Goal: Ask a question

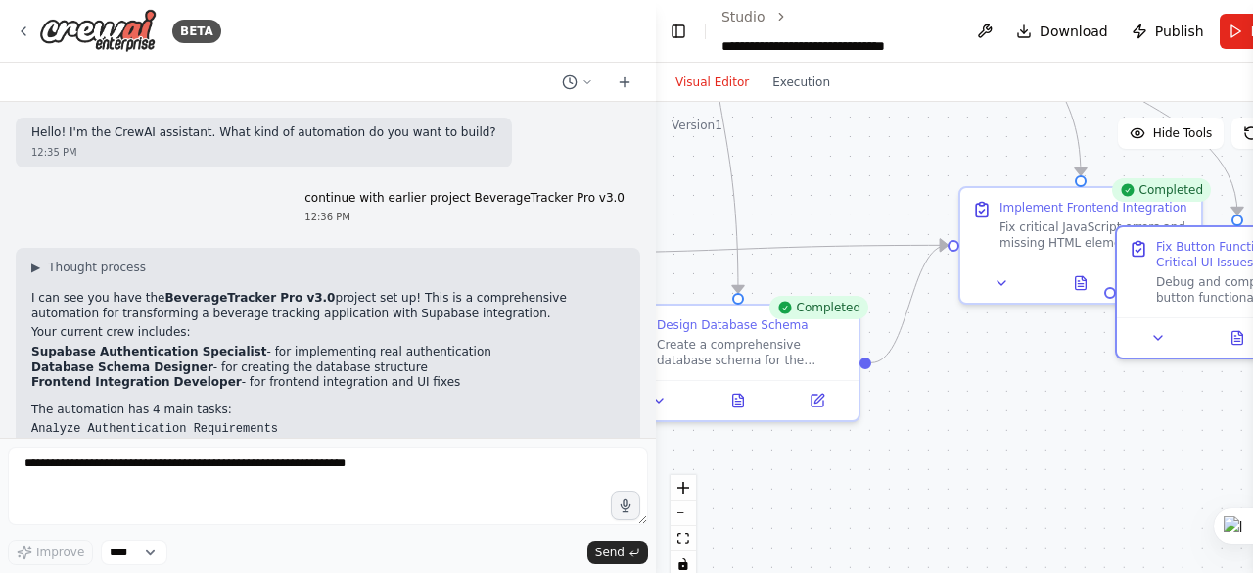
scroll to position [238231, 0]
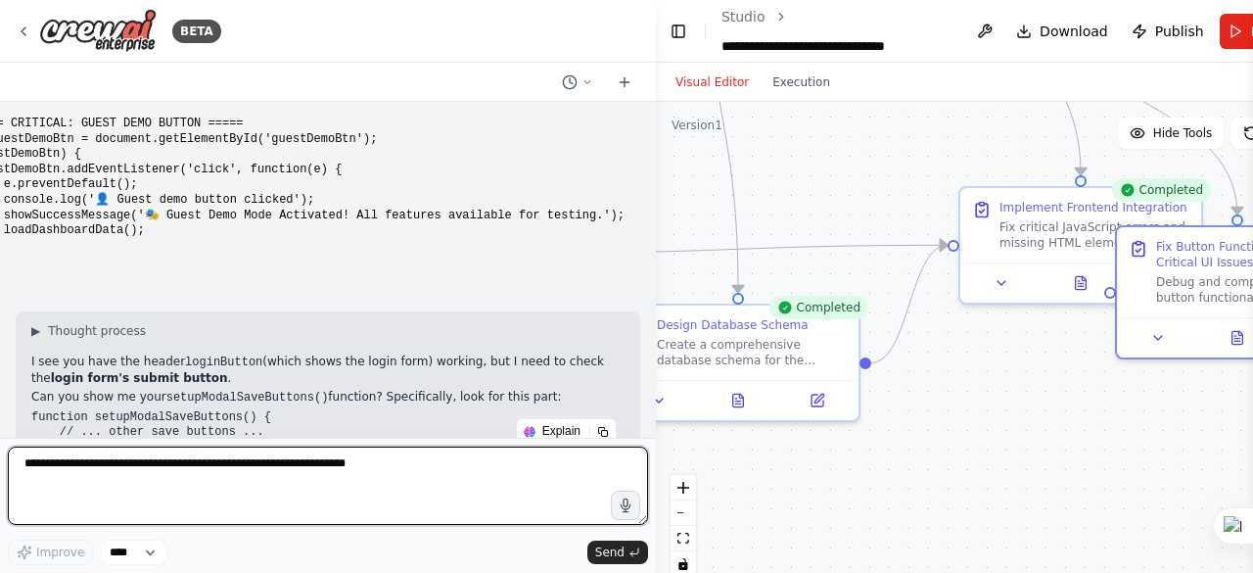
scroll to position [238939, 0]
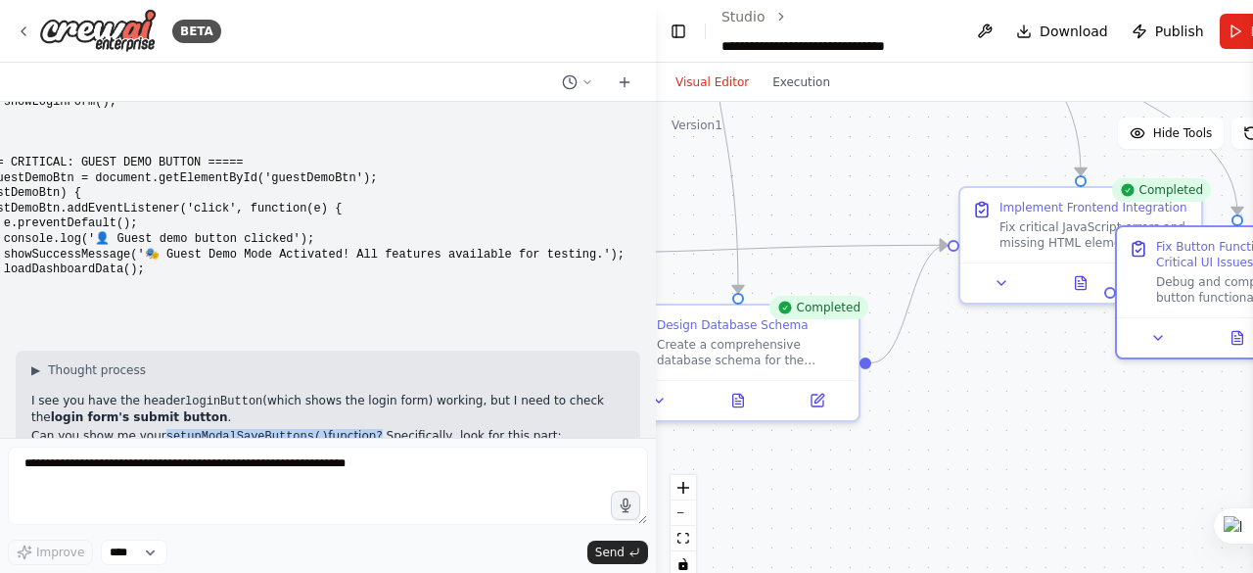
drag, startPoint x: 155, startPoint y: 188, endPoint x: 346, endPoint y: 193, distance: 190.9
click at [346, 429] on p "Can you show me your setupModalSaveButtons() function? Specifically, look for t…" at bounding box center [327, 437] width 593 height 17
copy p "setupModalSaveButtons() function"
drag, startPoint x: 32, startPoint y: 207, endPoint x: 244, endPoint y: 212, distance: 211.5
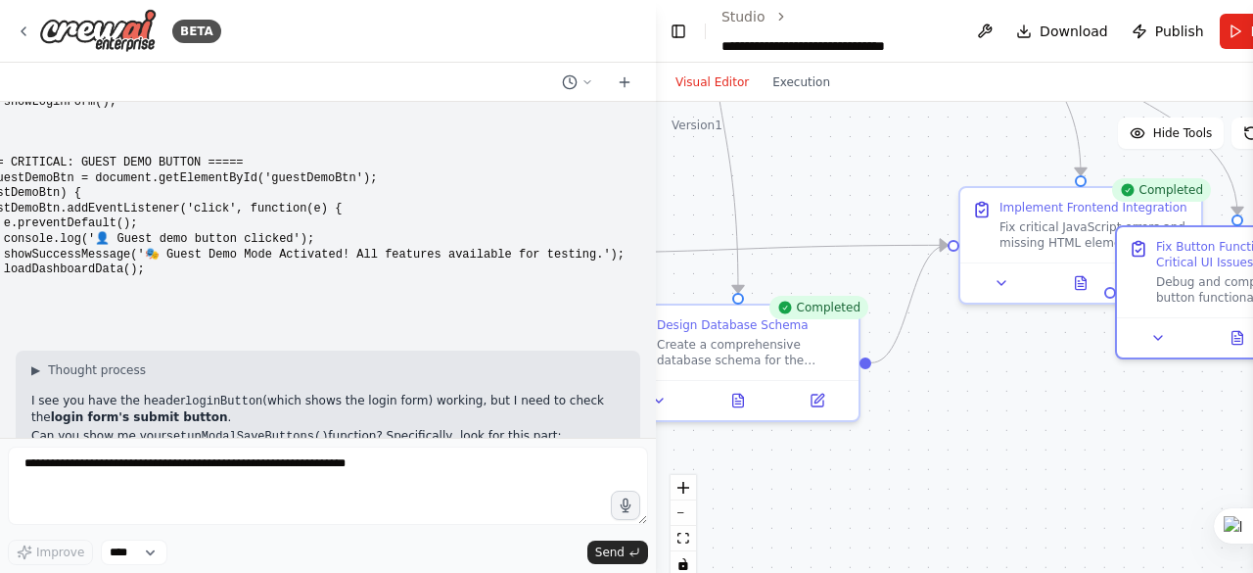
copy code "function setupModalSaveButtons()"
click at [1031, 80] on div "Visual Editor Execution" at bounding box center [994, 82] width 677 height 39
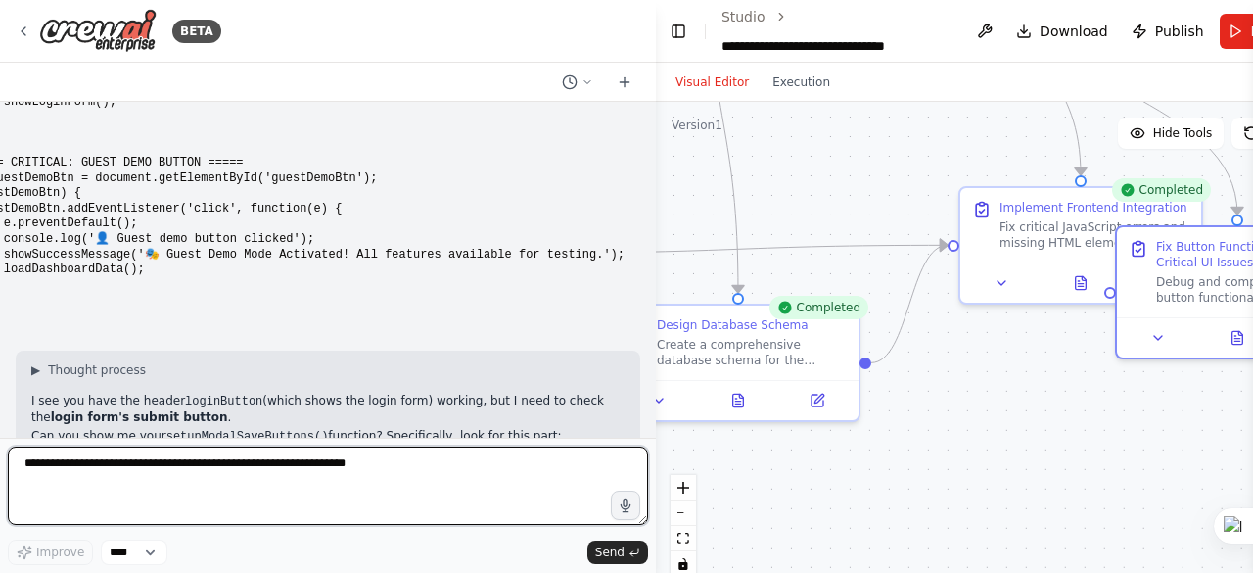
click at [43, 467] on textarea at bounding box center [328, 485] width 640 height 78
paste textarea "**********"
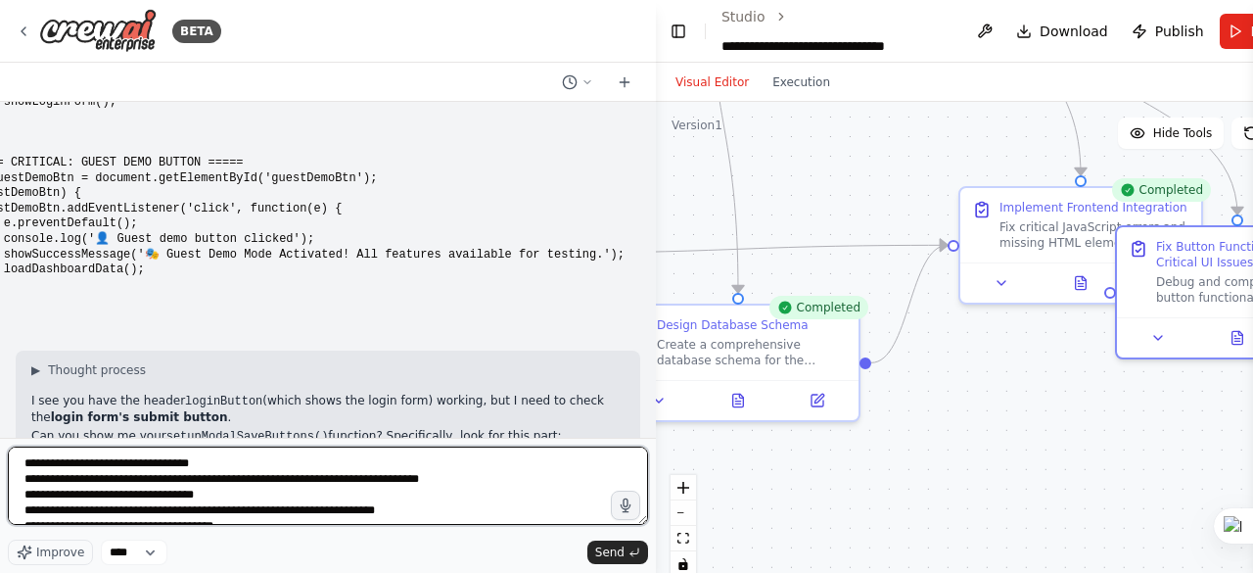
scroll to position [244, 0]
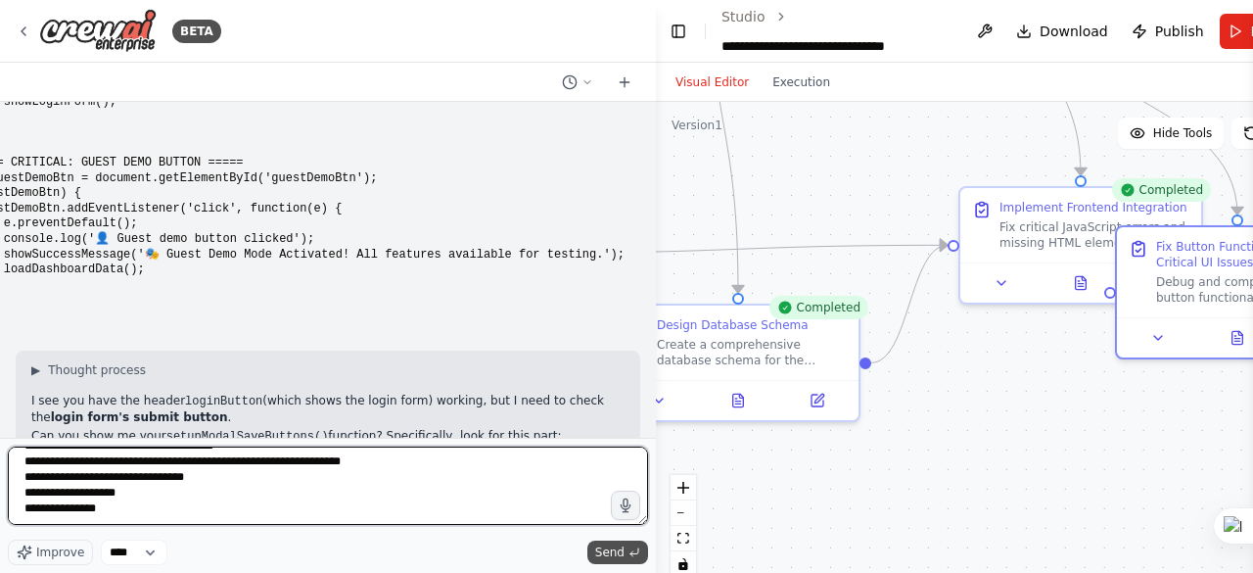
type textarea "**********"
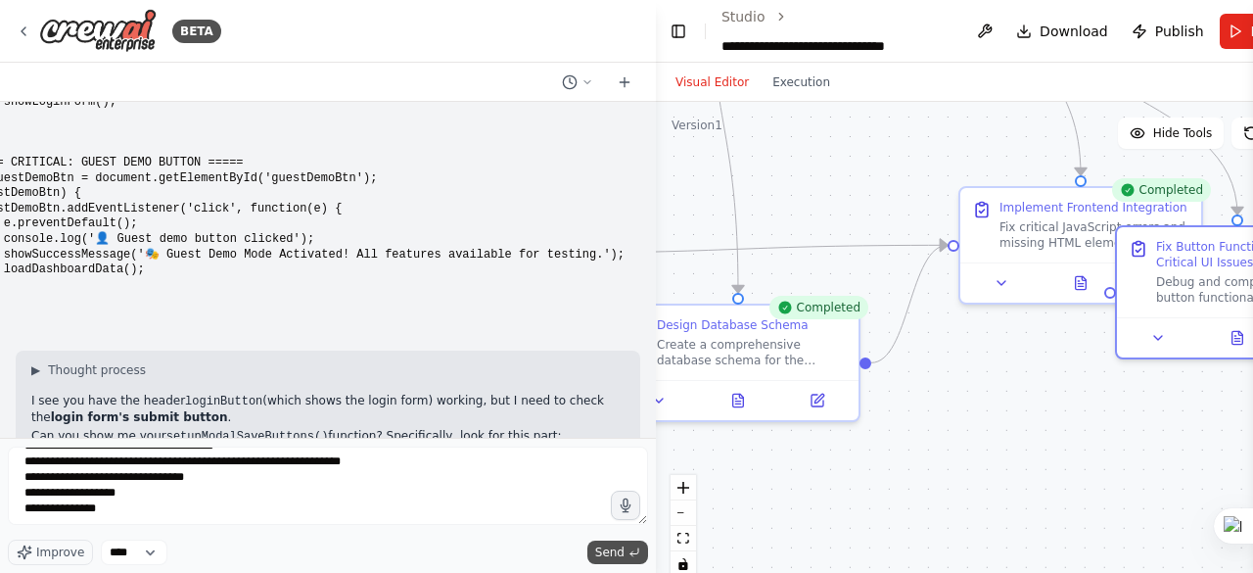
click at [604, 553] on span "Send" at bounding box center [609, 552] width 29 height 16
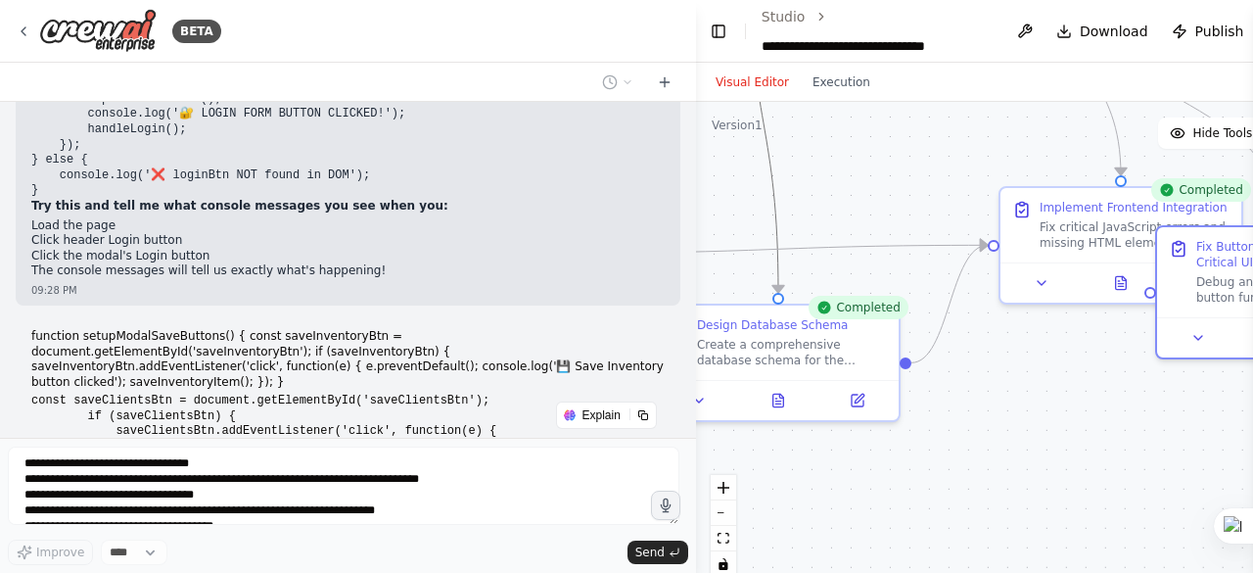
scroll to position [239639, 0]
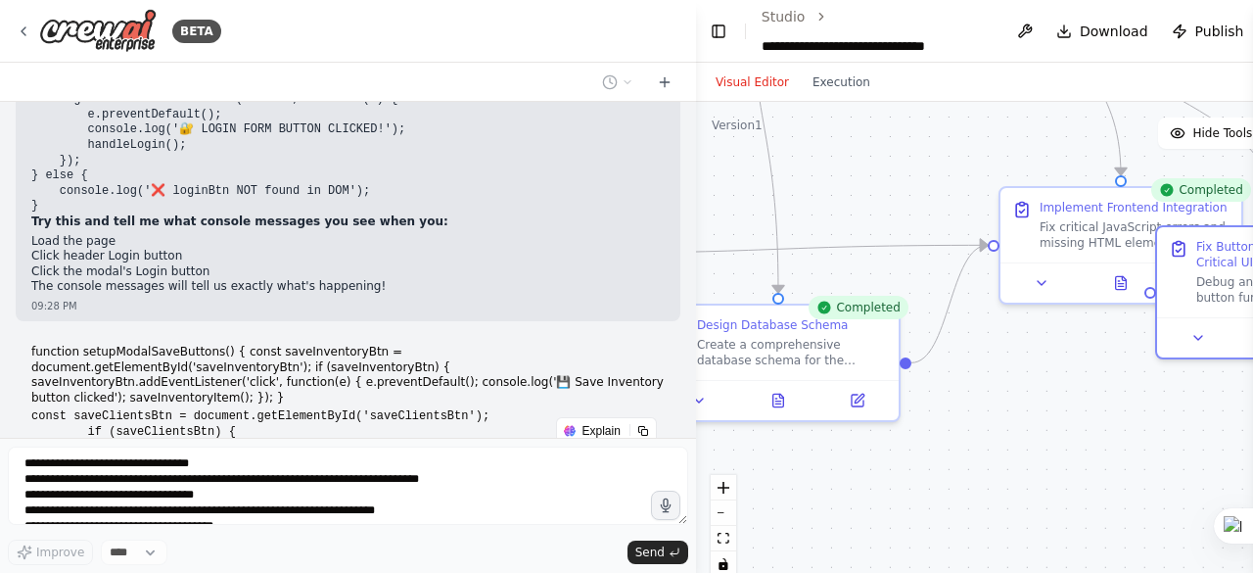
drag, startPoint x: 648, startPoint y: 267, endPoint x: 852, endPoint y: 301, distance: 206.5
click at [852, 301] on div "BETA Hello! I'm the CrewAI assistant. What kind of automation do you want to bu…" at bounding box center [626, 286] width 1253 height 573
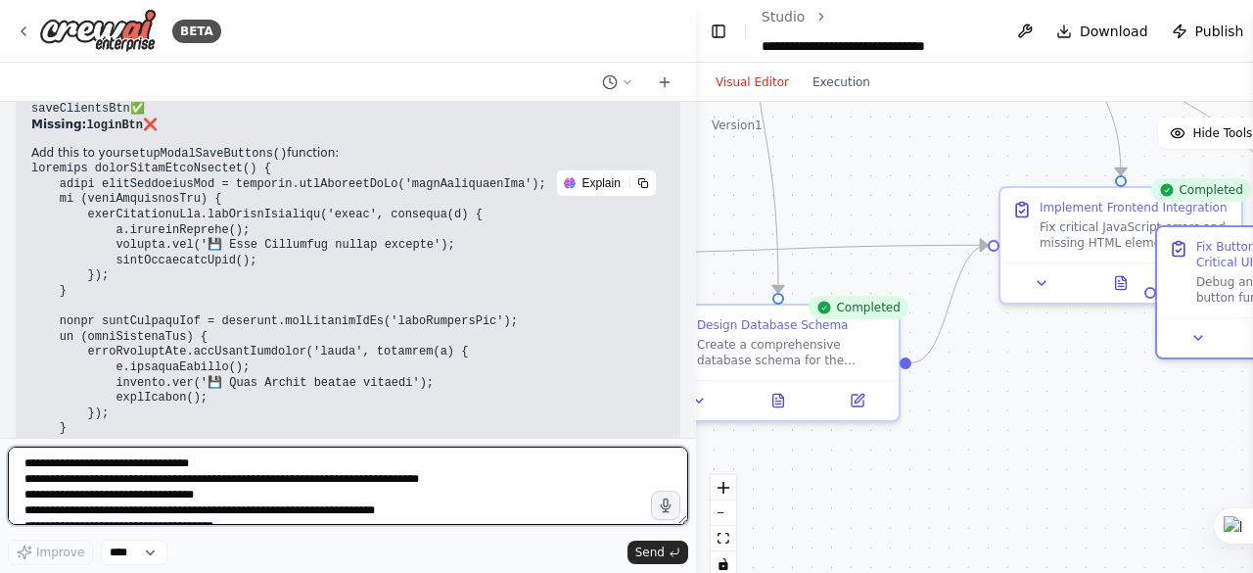
scroll to position [240190, 0]
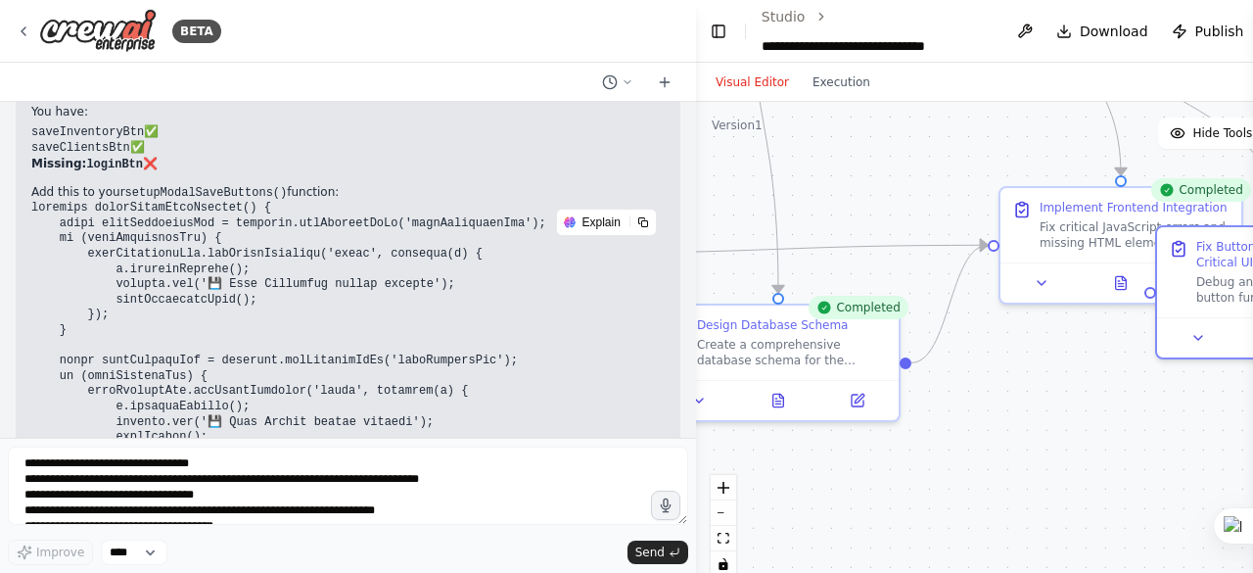
click at [1031, 366] on div ".deletable-edge-delete-btn { width: 20px; height: 20px; border: 0px solid #ffff…" at bounding box center [1034, 346] width 677 height 489
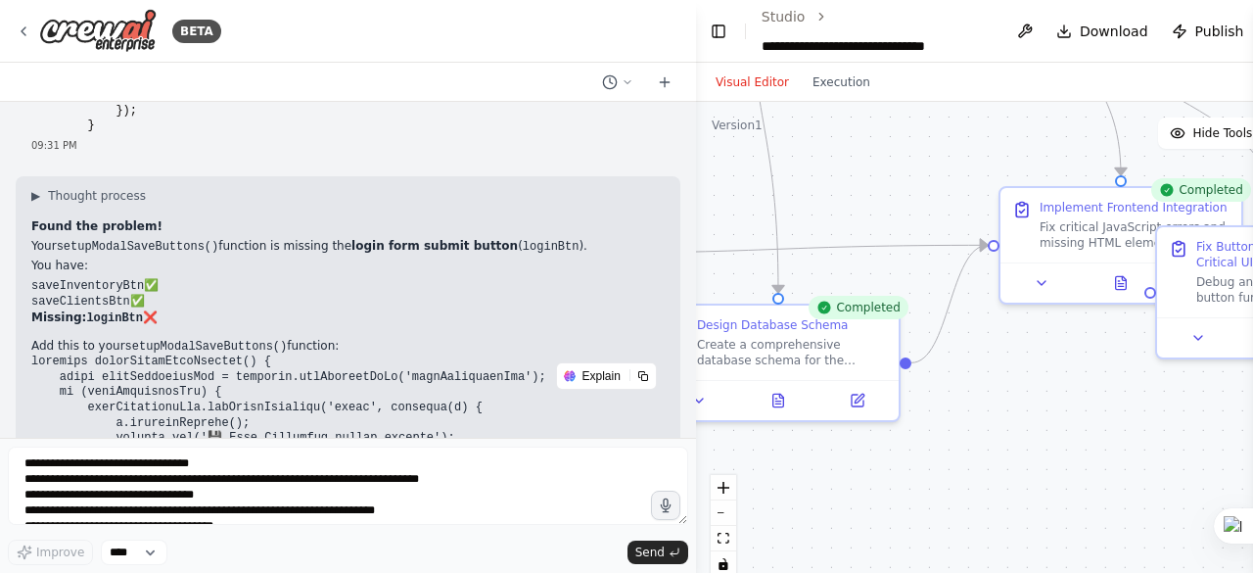
scroll to position [239994, 0]
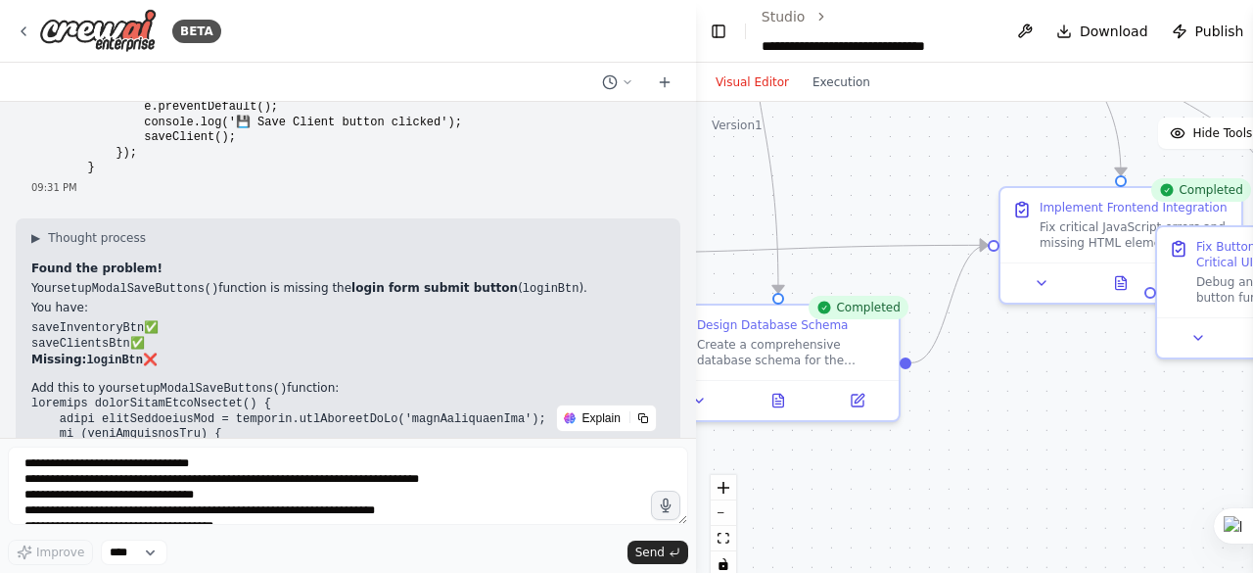
click at [791, 295] on div ".deletable-edge-delete-btn { width: 20px; height: 20px; border: 0px solid #ffff…" at bounding box center [1034, 346] width 677 height 489
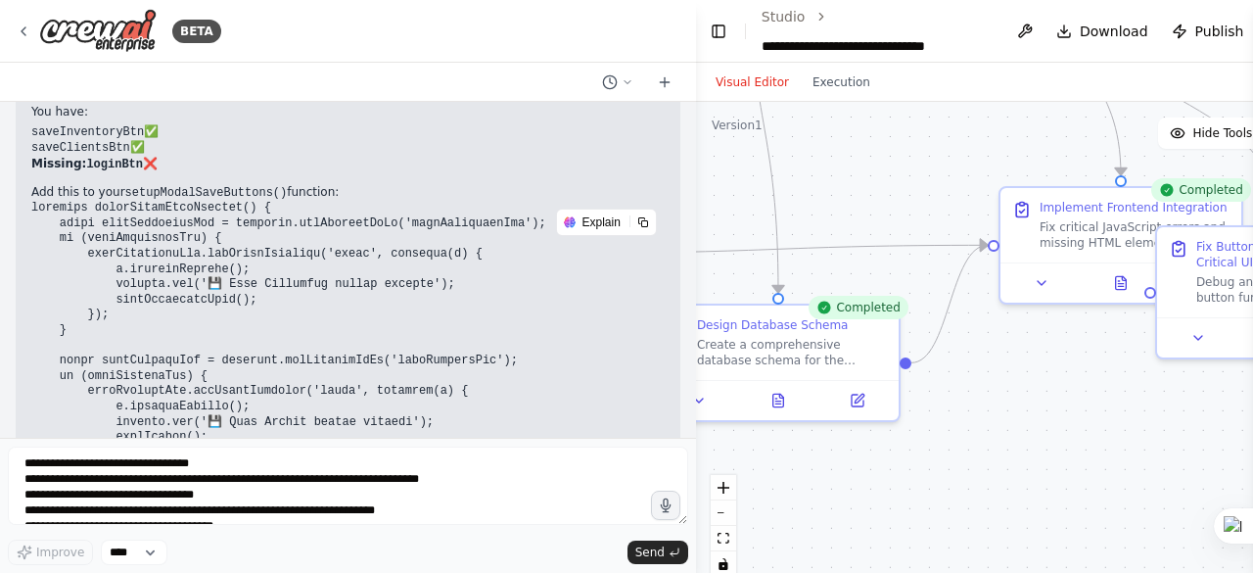
scroll to position [240288, 0]
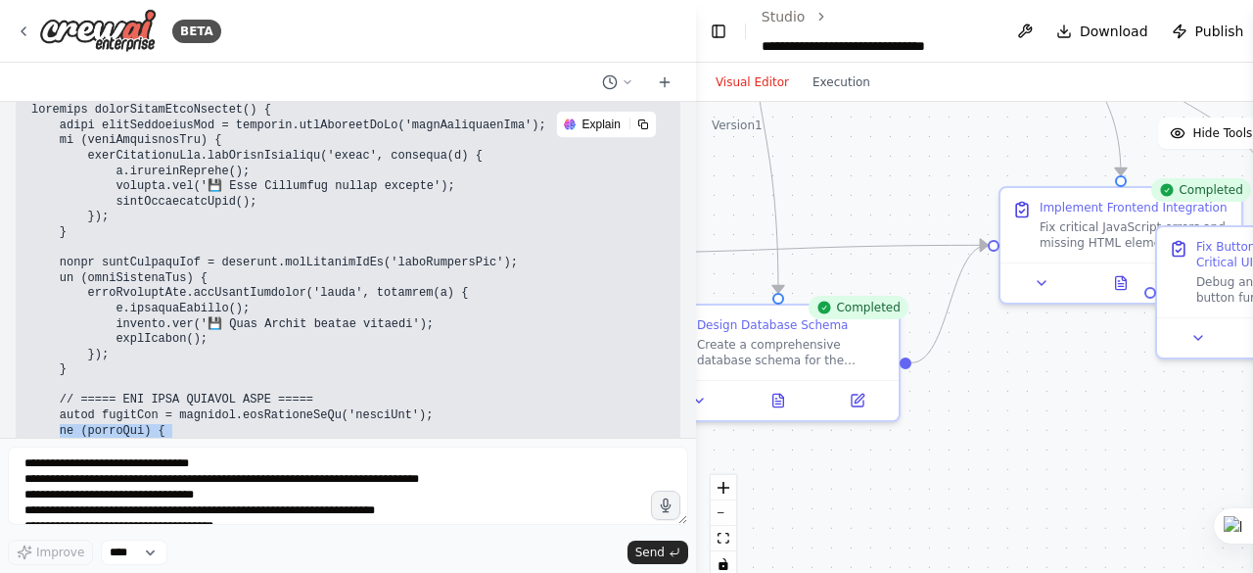
drag, startPoint x: 57, startPoint y: 239, endPoint x: 306, endPoint y: 366, distance: 280.2
click at [306, 366] on pre at bounding box center [347, 423] width 633 height 641
copy code "(loginBtn) { loginBtn.addEventListener('click', function(e) { e.preventDefault(…"
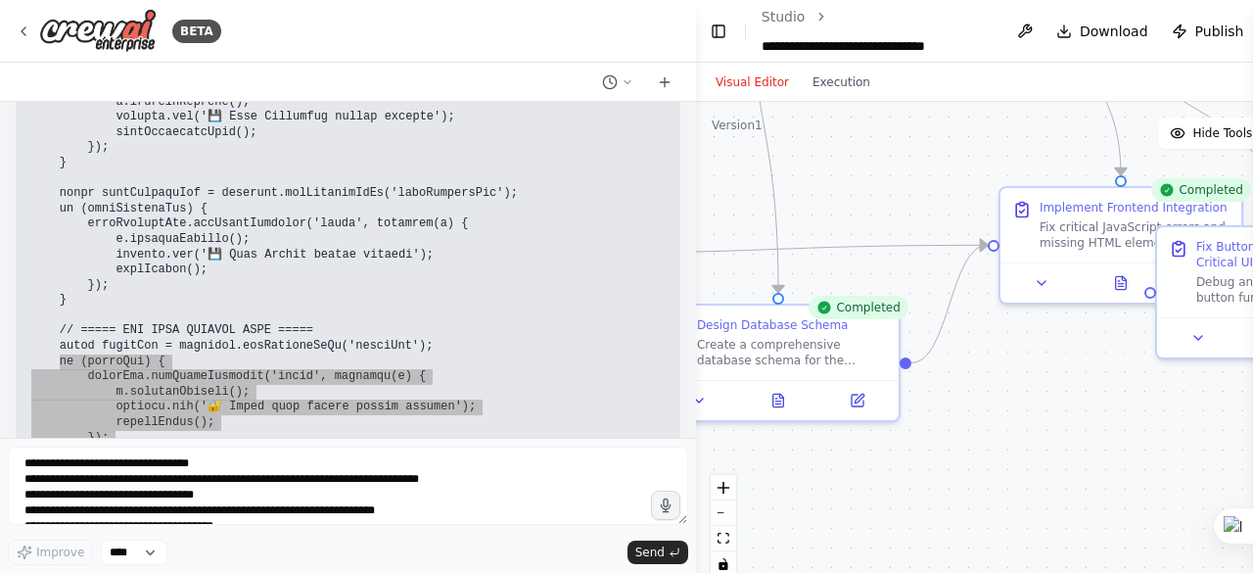
scroll to position [240484, 0]
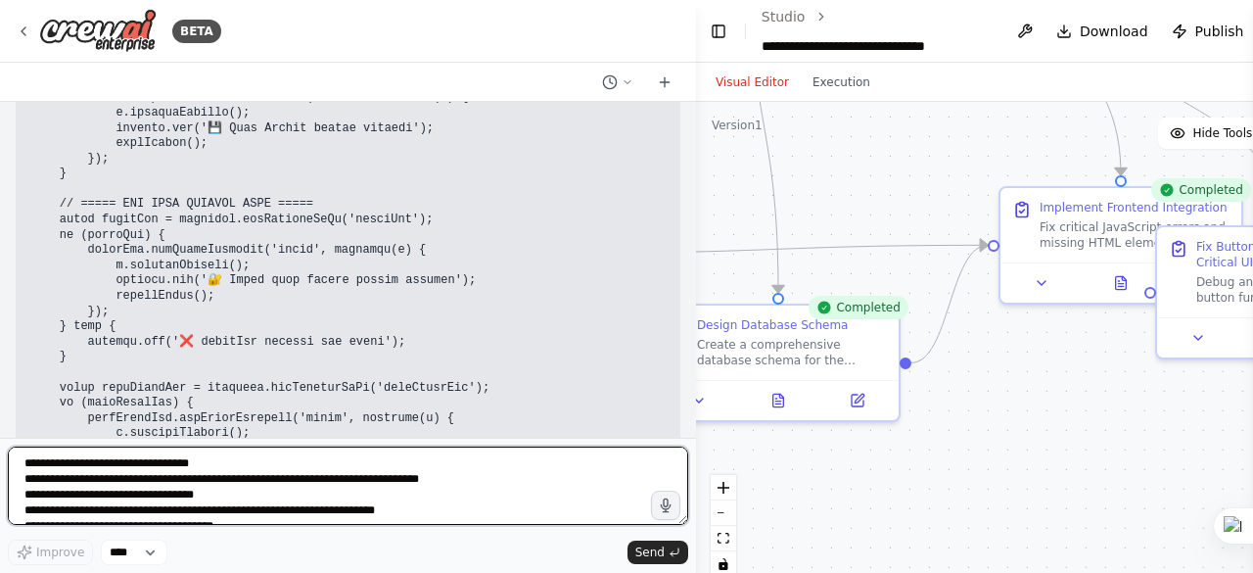
click at [60, 469] on textarea "**********" at bounding box center [348, 485] width 680 height 78
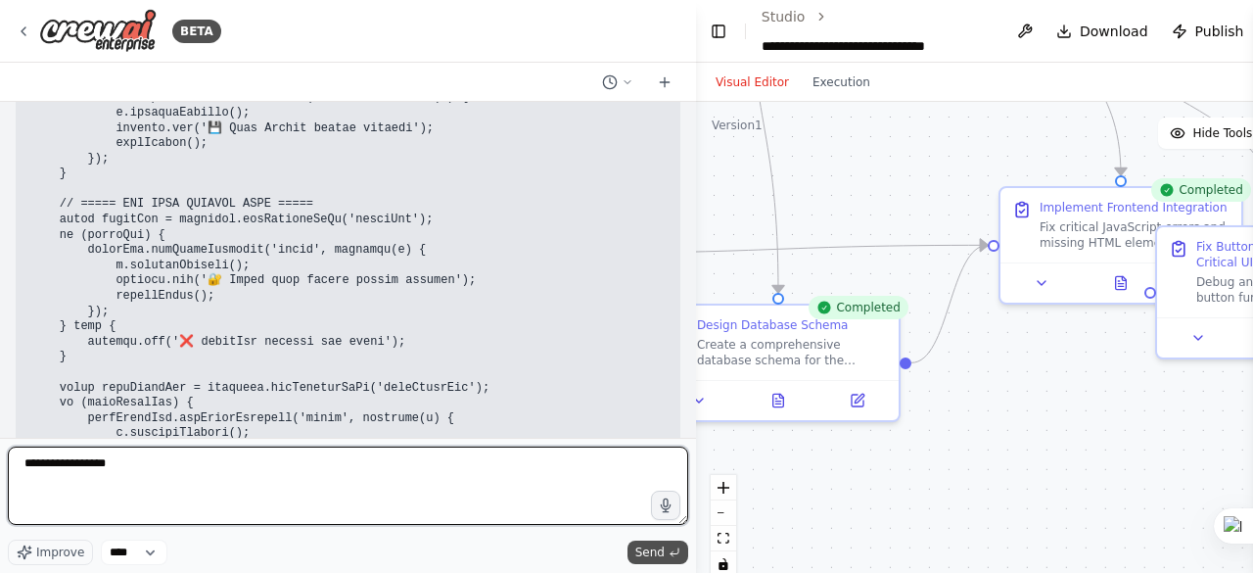
type textarea "**********"
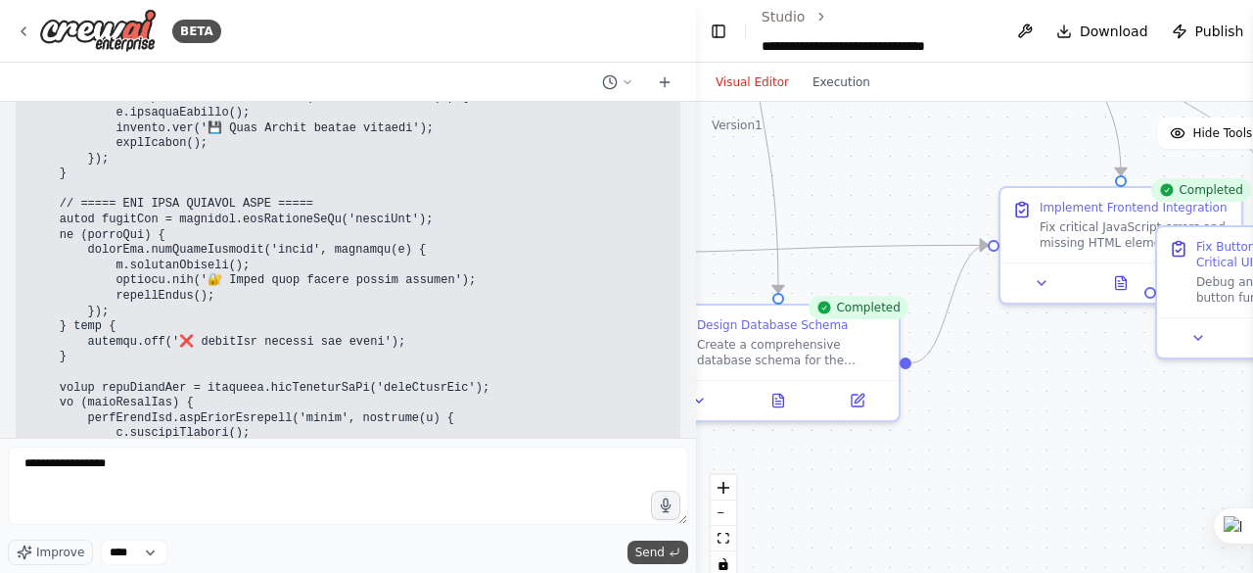
click at [654, 559] on span "Send" at bounding box center [649, 552] width 29 height 16
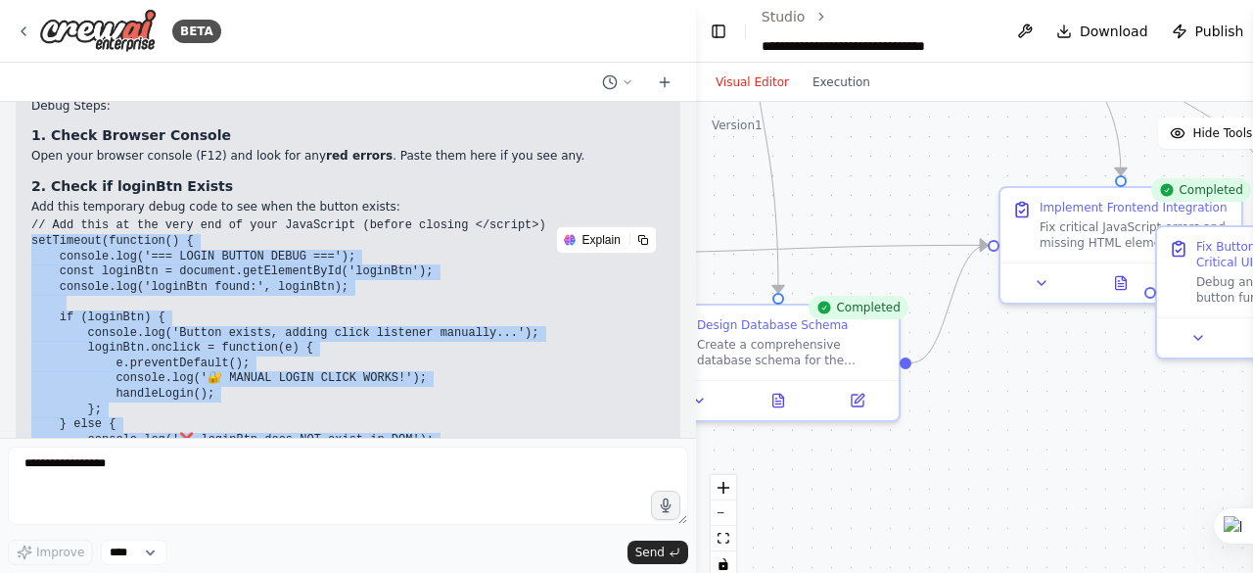
scroll to position [241266, 0]
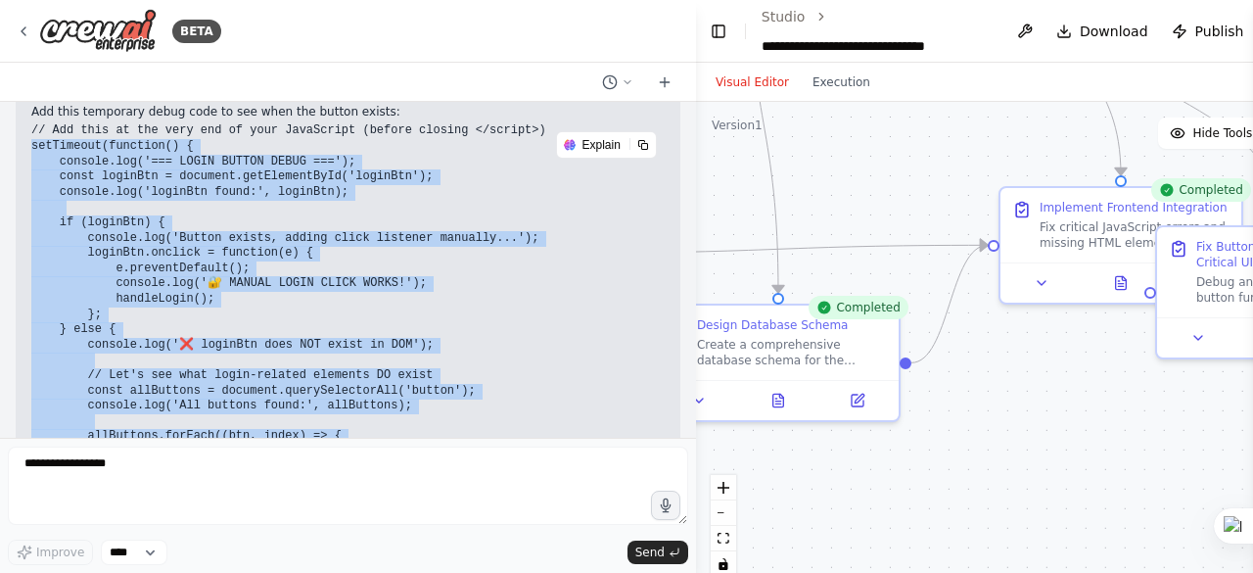
drag, startPoint x: 25, startPoint y: 324, endPoint x: 380, endPoint y: 291, distance: 355.9
click at [380, 291] on div "▶ Thought process Let's debug this step by step. The issue is likely that the l…" at bounding box center [348, 330] width 665 height 811
copy code "setTimeout(function() { console.log('=== LOGIN BUTTON DEBUG ==='); const loginB…"
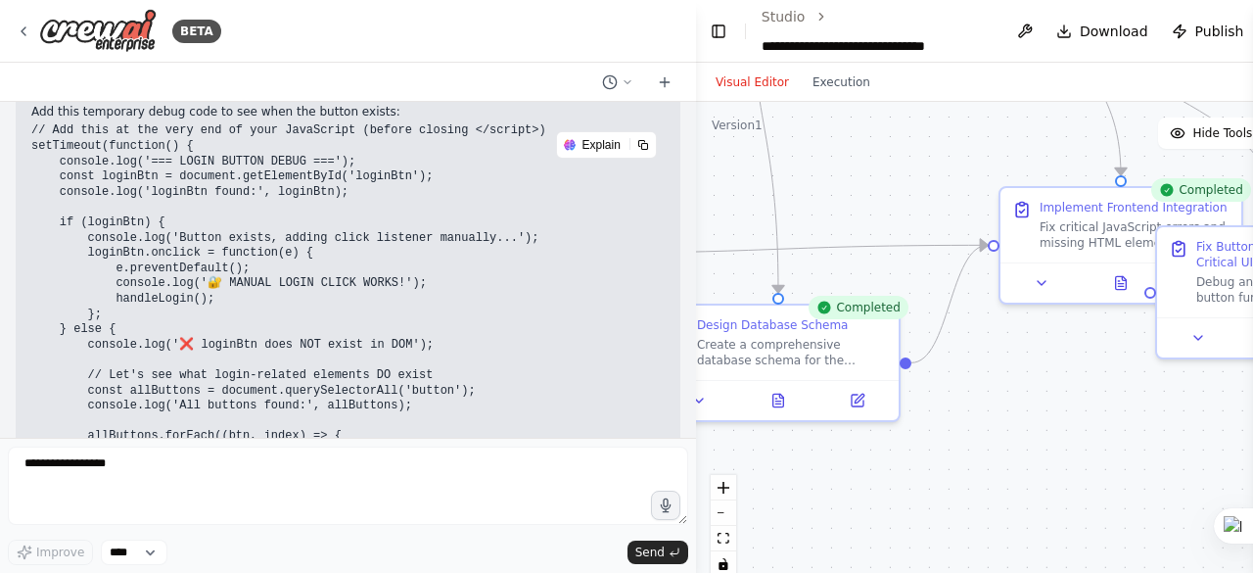
click at [651, 15] on div "BETA" at bounding box center [348, 31] width 696 height 63
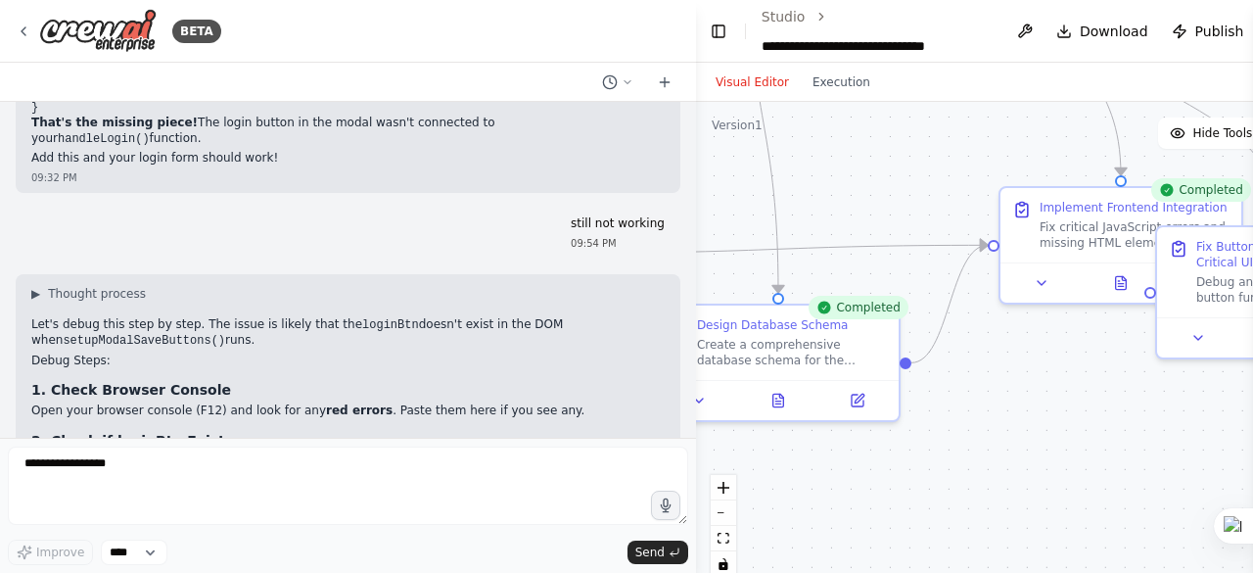
scroll to position [240886, 0]
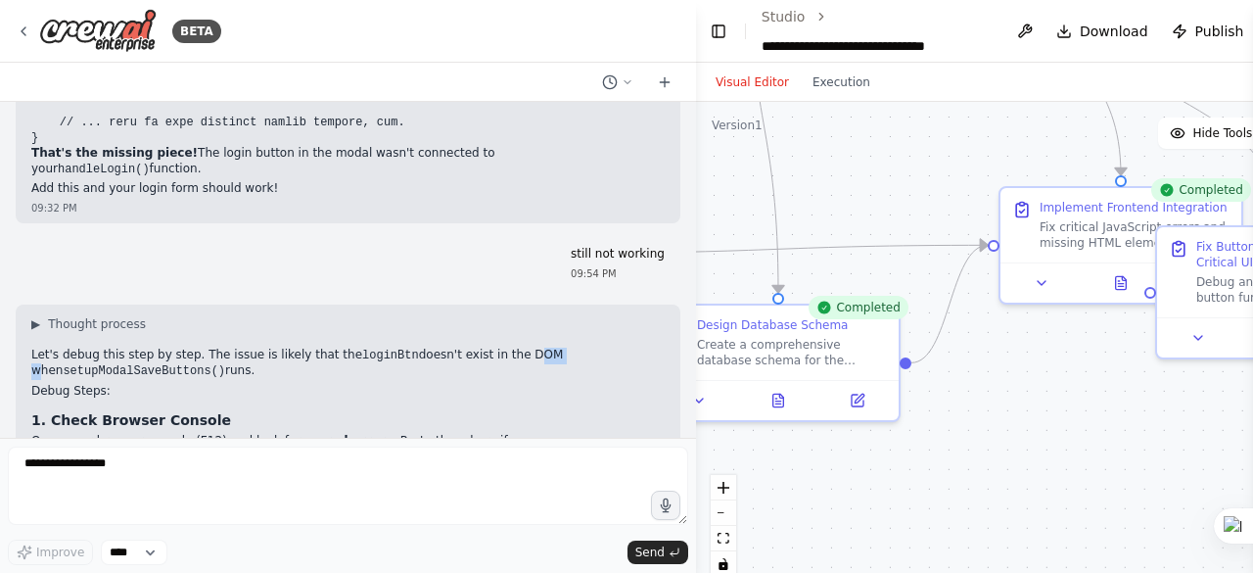
drag, startPoint x: 507, startPoint y: 154, endPoint x: 477, endPoint y: 154, distance: 30.3
click at [477, 347] on p "Let's debug this step by step. The issue is likely that the loginBtn doesn't ex…" at bounding box center [347, 363] width 633 height 32
copy p "DOM"
drag, startPoint x: 30, startPoint y: 169, endPoint x: 182, endPoint y: 171, distance: 151.7
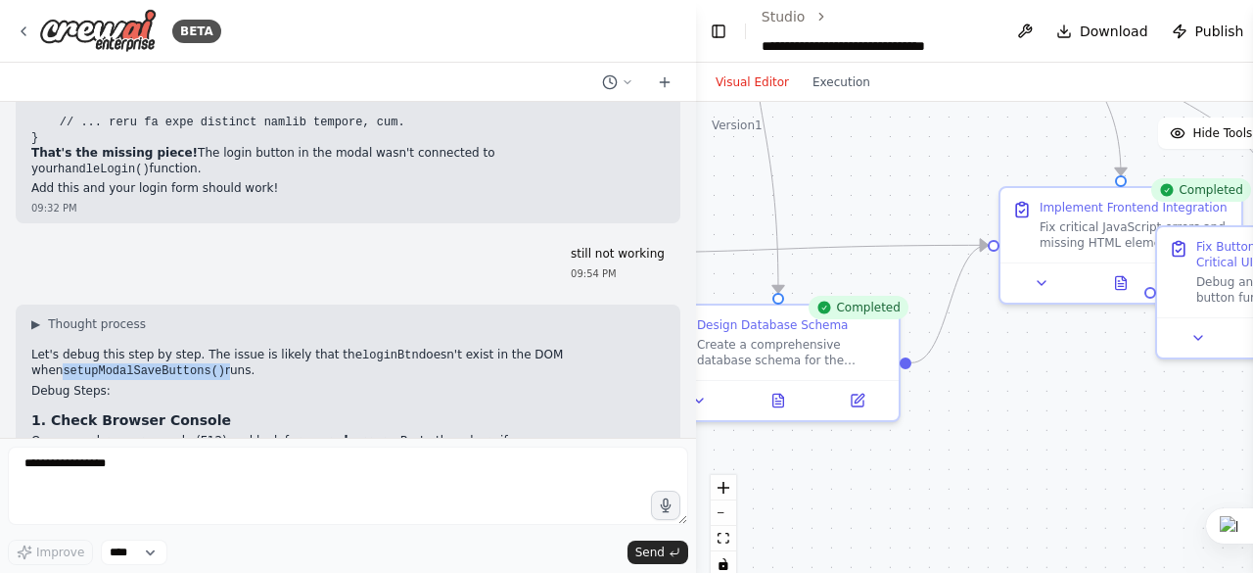
copy p "setupModalSaveButtons()"
drag, startPoint x: 372, startPoint y: 154, endPoint x: 325, endPoint y: 154, distance: 47.0
click at [325, 347] on p "Let's debug this step by step. The issue is likely that the loginBtn doesn't ex…" at bounding box center [347, 363] width 633 height 32
copy code "oginBtn"
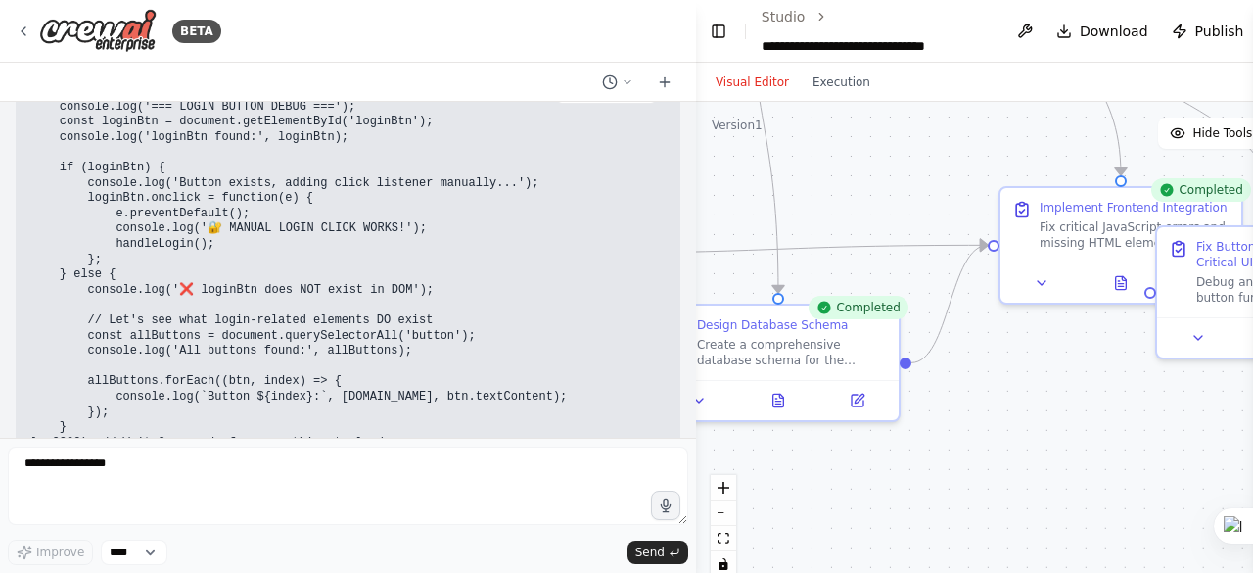
scroll to position [241277, 0]
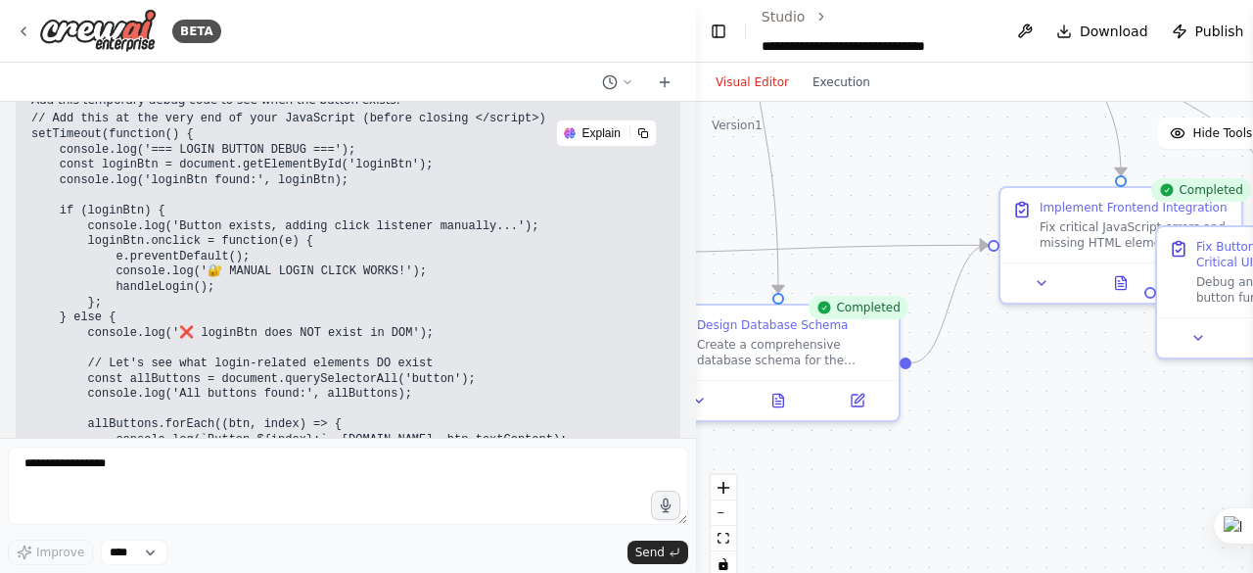
click at [814, 163] on div ".deletable-edge-delete-btn { width: 20px; height: 20px; border: 0px solid #ffff…" at bounding box center [1034, 346] width 677 height 489
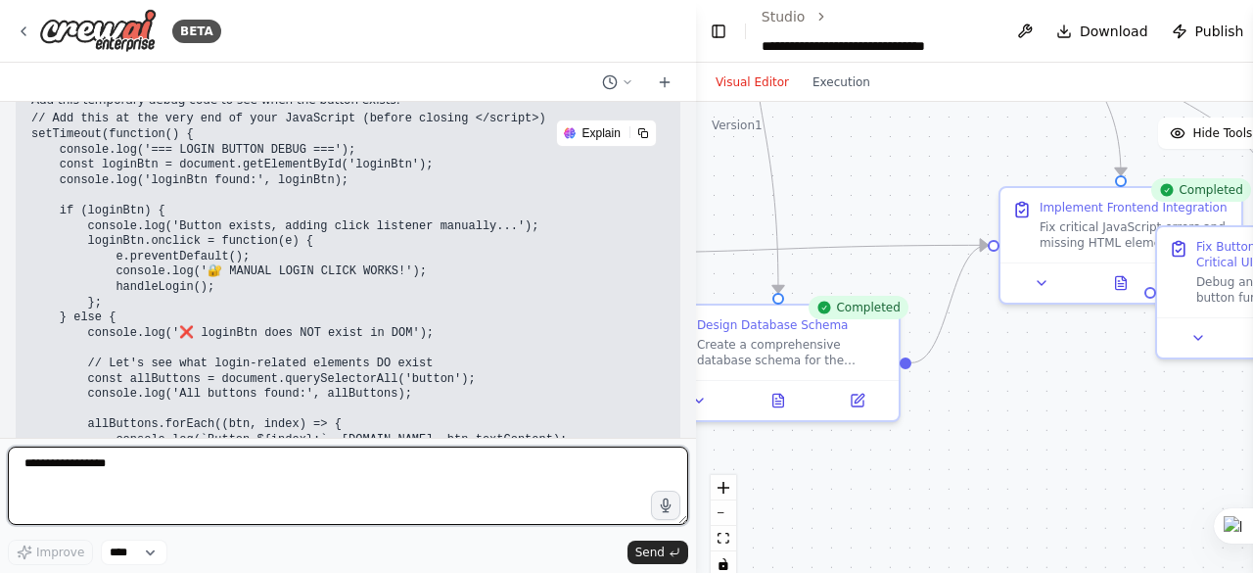
click at [47, 472] on textarea "**********" at bounding box center [348, 485] width 680 height 78
click at [385, 466] on textarea "**********" at bounding box center [348, 485] width 680 height 78
paste textarea "**********"
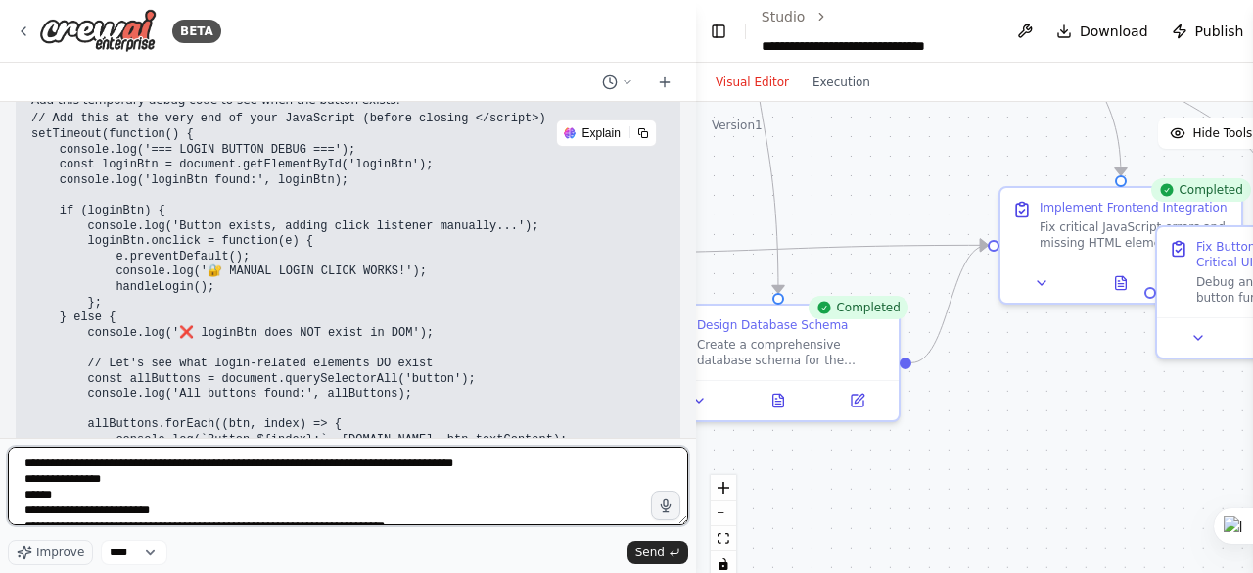
scroll to position [83184, 0]
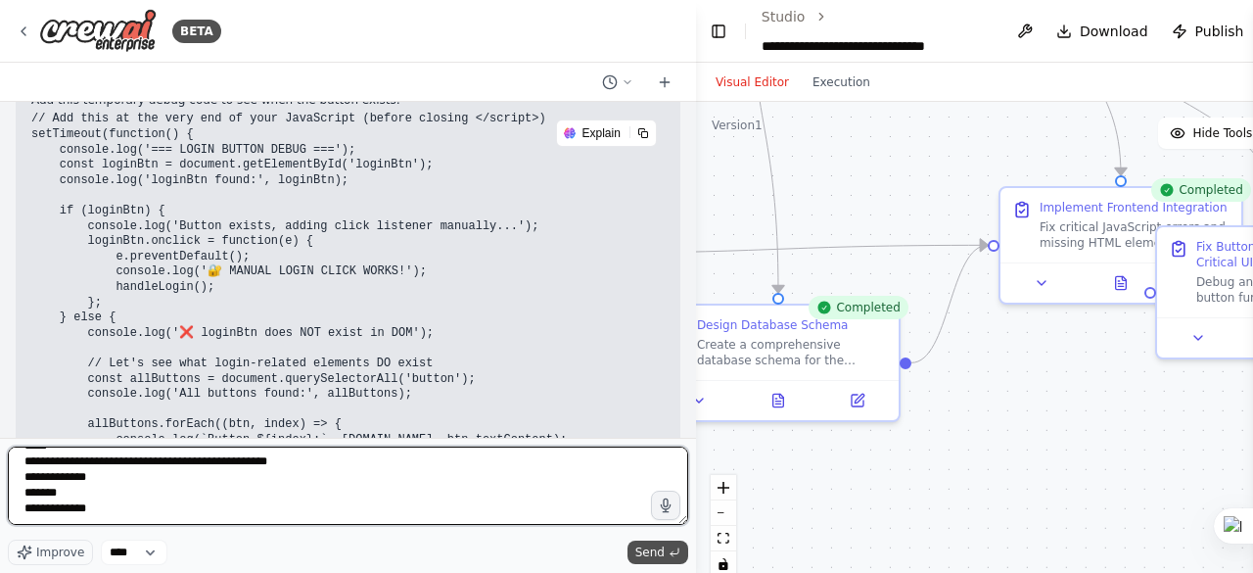
type textarea "**********"
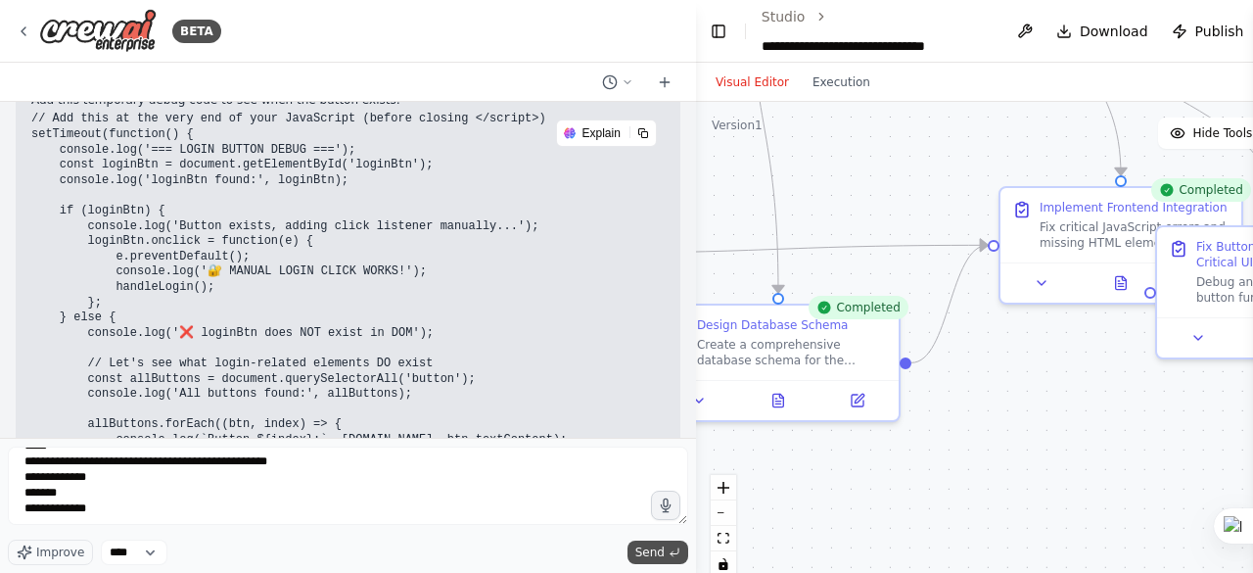
click at [648, 551] on span "Send" at bounding box center [649, 552] width 29 height 16
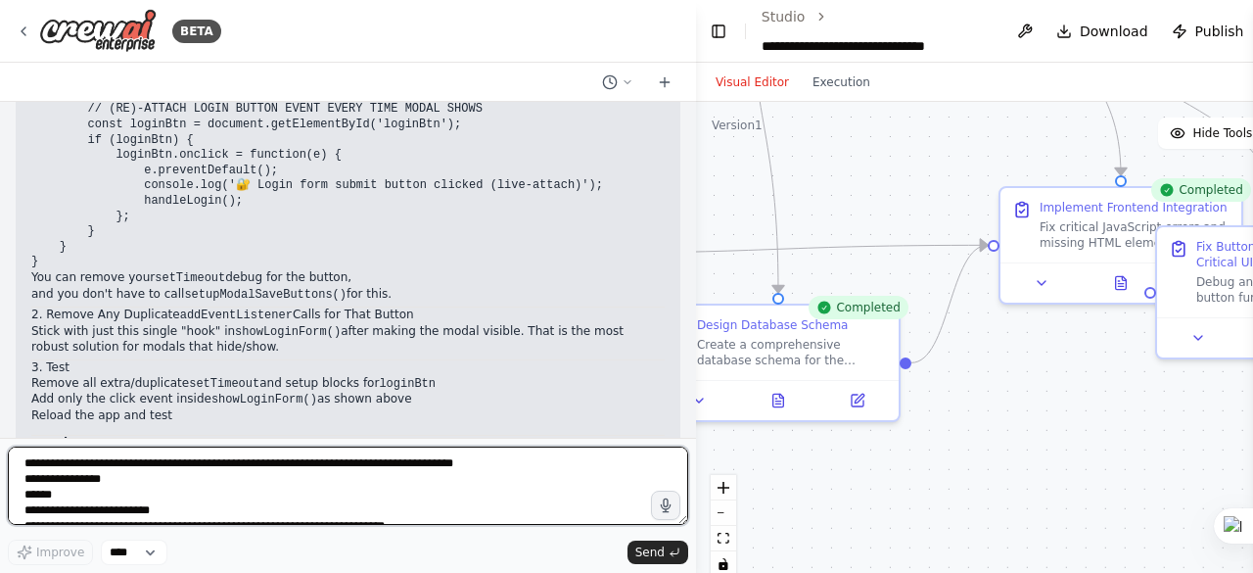
scroll to position [304641, 0]
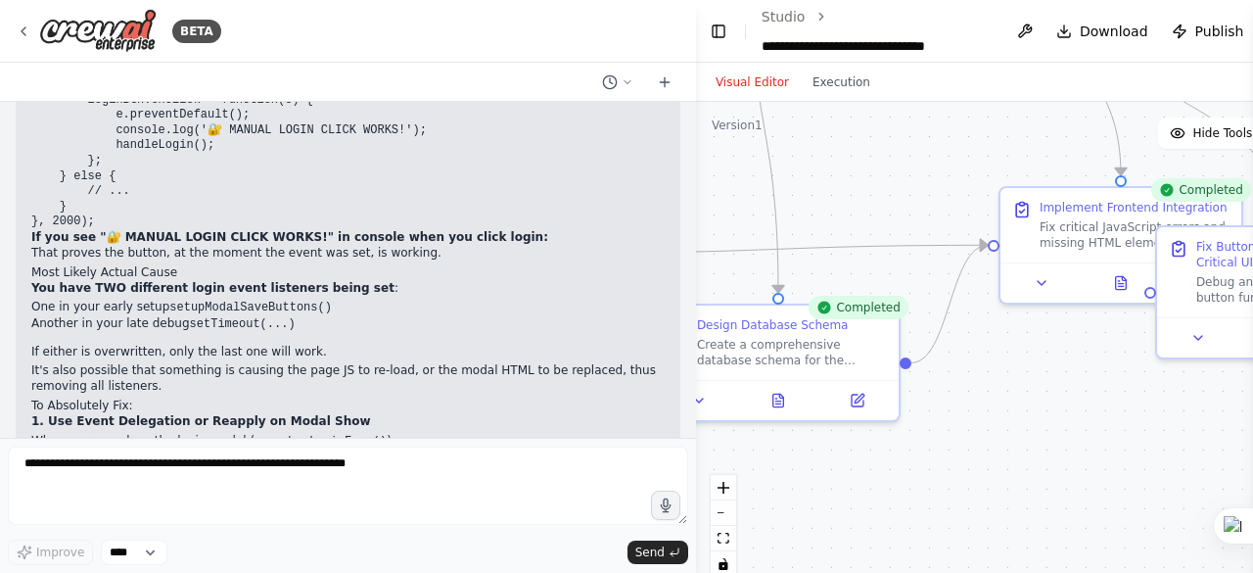
scroll to position [304054, 0]
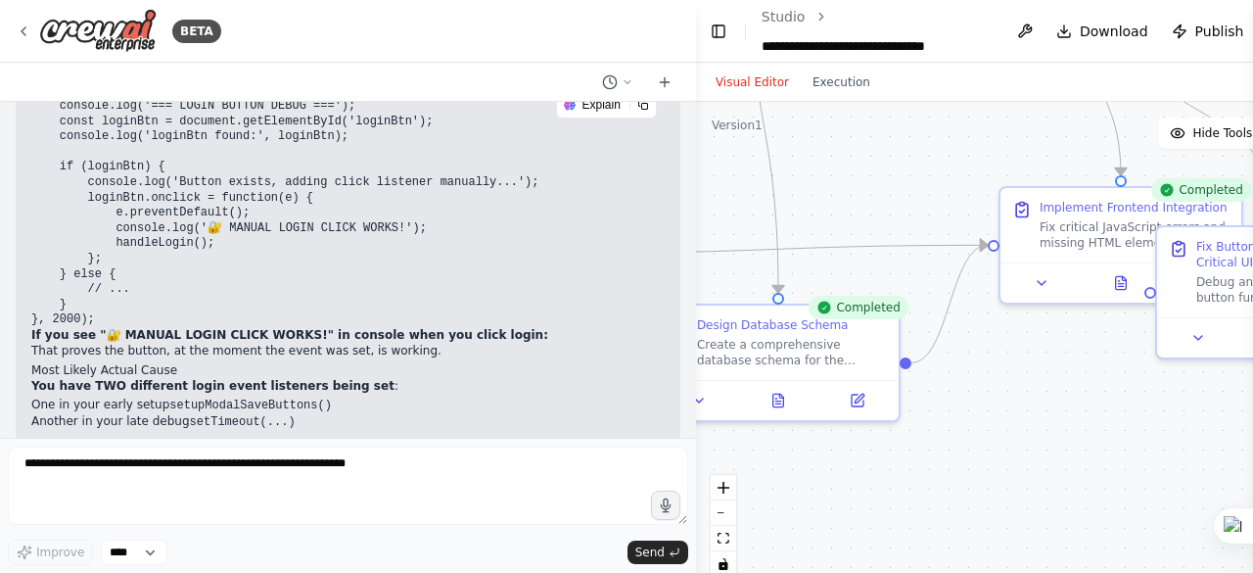
click at [951, 373] on div ".deletable-edge-delete-btn { width: 20px; height: 20px; border: 0px solid #ffff…" at bounding box center [1034, 346] width 677 height 489
drag, startPoint x: 1181, startPoint y: 422, endPoint x: 1169, endPoint y: 419, distance: 13.1
click at [1181, 422] on div ".deletable-edge-delete-btn { width: 20px; height: 20px; border: 0px solid #ffff…" at bounding box center [1034, 346] width 677 height 489
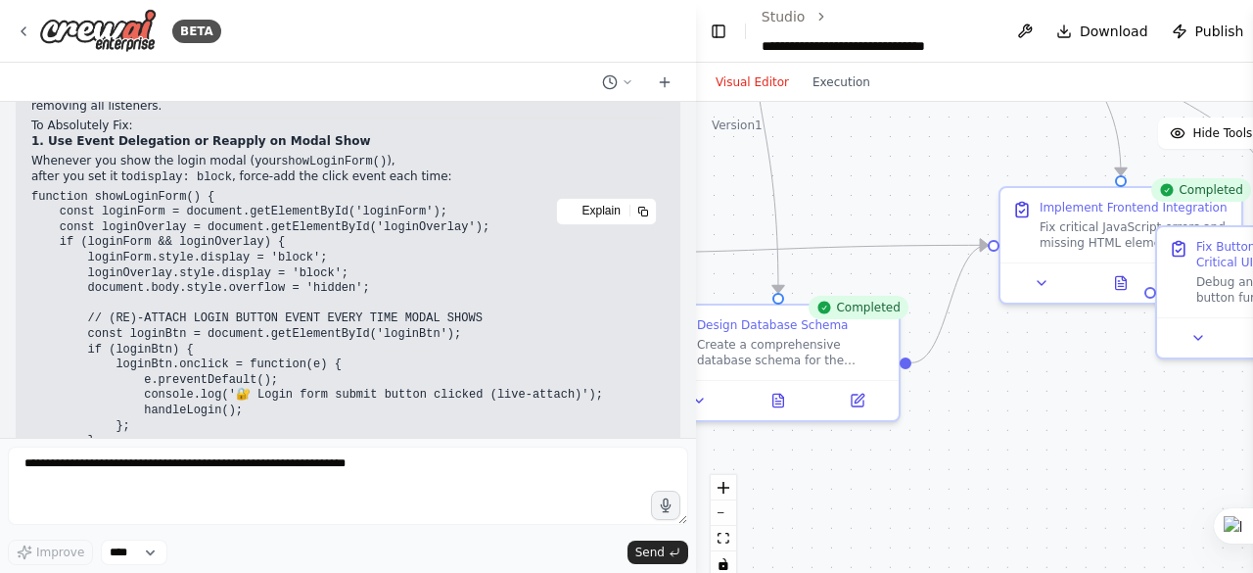
scroll to position [304446, 0]
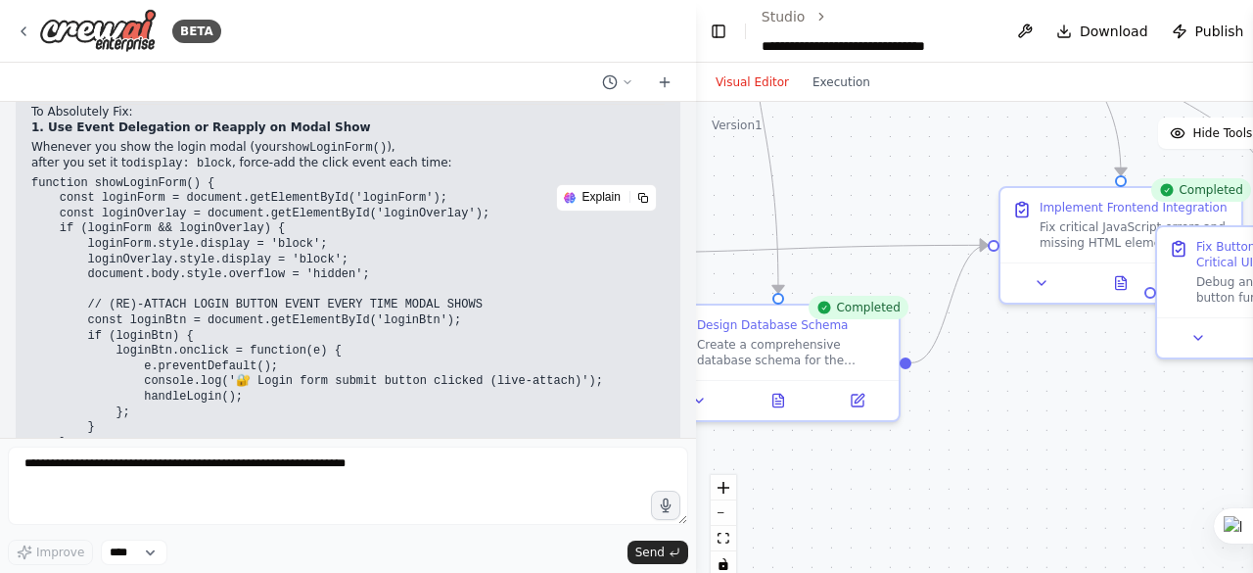
click at [1159, 398] on div ".deletable-edge-delete-btn { width: 20px; height: 20px; border: 0px solid #ffff…" at bounding box center [1034, 346] width 677 height 489
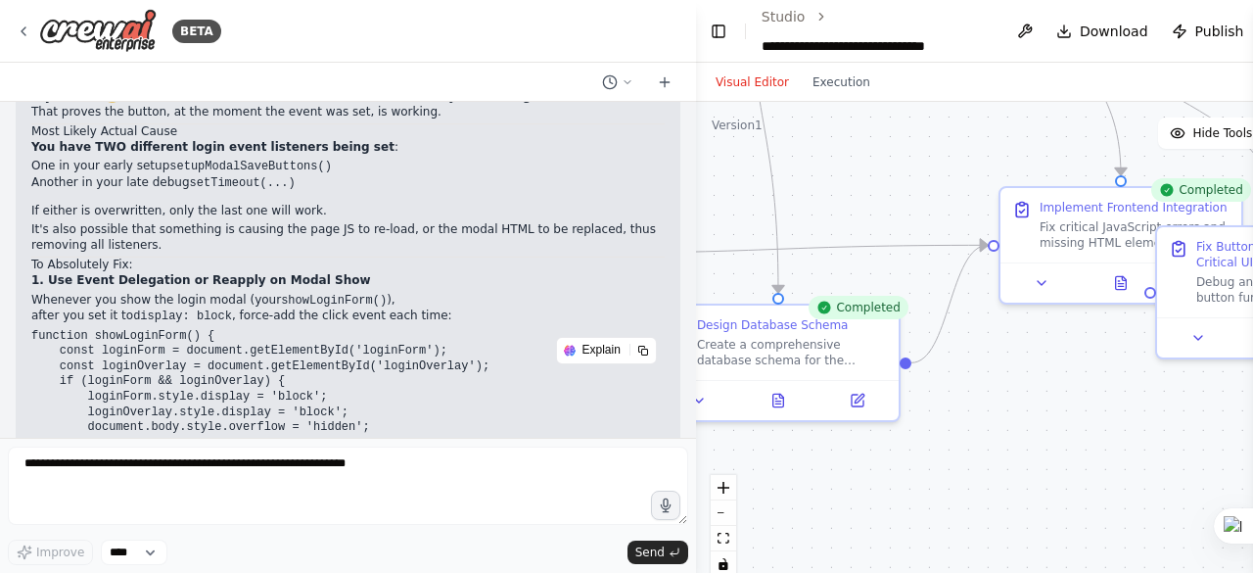
scroll to position [304250, 0]
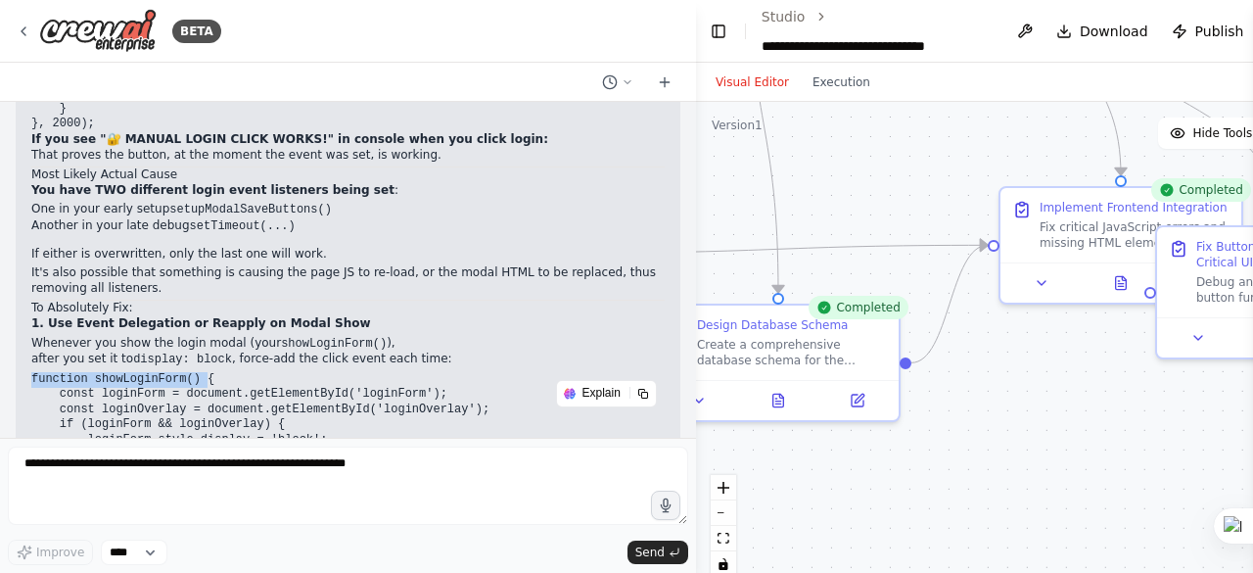
drag, startPoint x: 29, startPoint y: 167, endPoint x: 191, endPoint y: 169, distance: 161.5
click at [191, 169] on div "Thank you for pasting your HTML and script. Your bug is here: In your function …" at bounding box center [348, 284] width 665 height 1486
copy code "function showLoginForm()"
click at [1170, 81] on div "Visual Editor Execution" at bounding box center [1034, 82] width 677 height 39
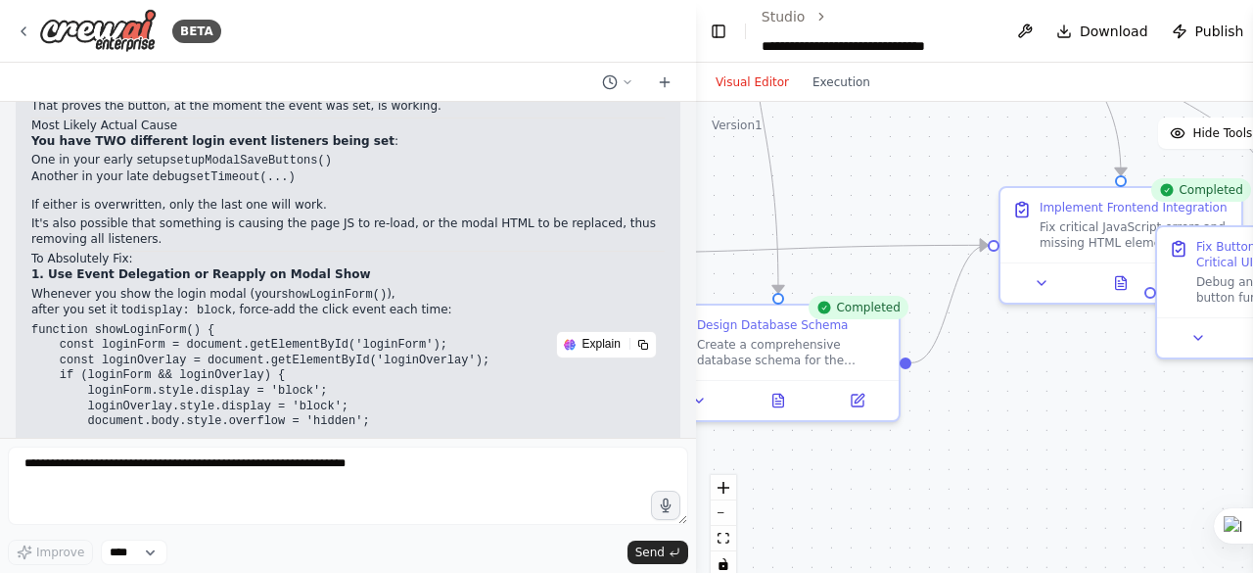
scroll to position [304305, 0]
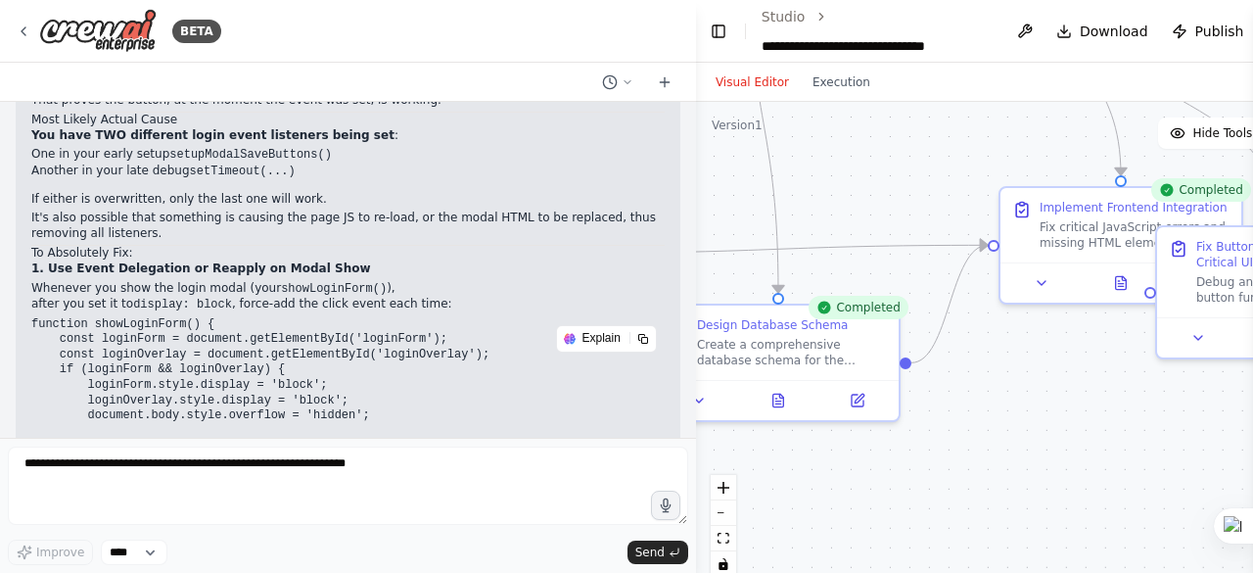
drag, startPoint x: 75, startPoint y: 290, endPoint x: 277, endPoint y: 387, distance: 223.7
click at [277, 387] on pre "function showLoginForm() { const loginForm = document.getElementById('loginForm…" at bounding box center [347, 462] width 633 height 290
copy code "// (RE)-ATTACH LOGIN BUTTON EVENT EVERY TIME MODAL SHOWS const loginBtn = docum…"
click at [1151, 156] on div ".deletable-edge-delete-btn { width: 20px; height: 20px; border: 0px solid #ffff…" at bounding box center [1034, 346] width 677 height 489
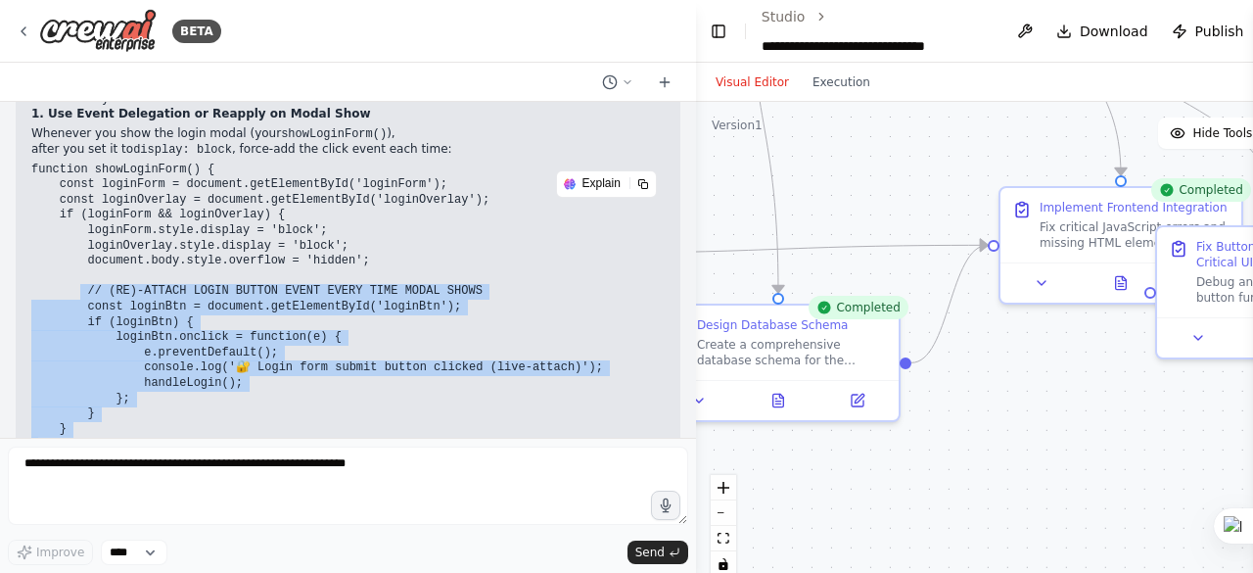
scroll to position [304500, 0]
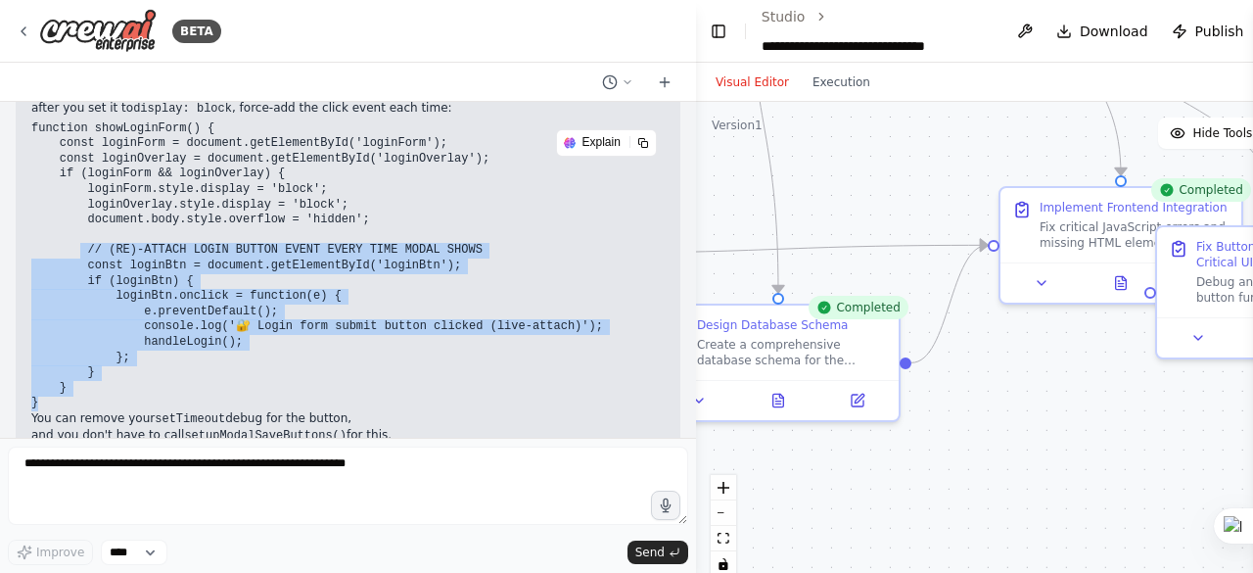
drag, startPoint x: 1186, startPoint y: 393, endPoint x: 1036, endPoint y: 361, distance: 154.0
click at [1186, 393] on div ".deletable-edge-delete-btn { width: 20px; height: 20px; border: 0px solid #ffff…" at bounding box center [1034, 346] width 677 height 489
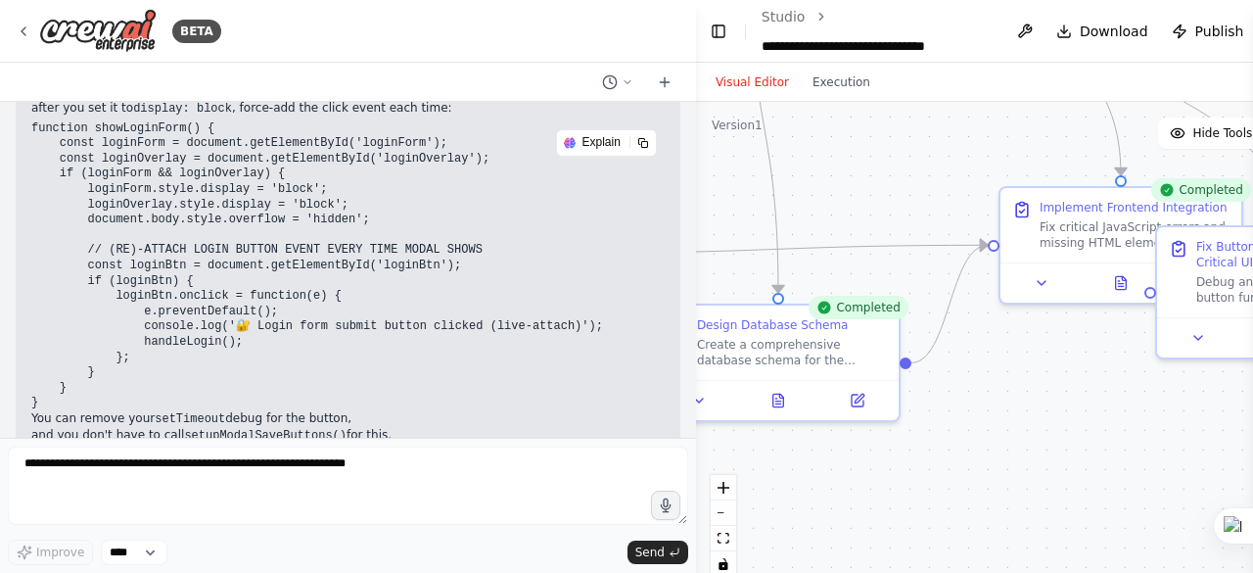
click at [126, 236] on div "Thank you for pasting your HTML and script. Your bug is here: In your function …" at bounding box center [347, 24] width 633 height 1452
click at [180, 449] on code "addEventListener" at bounding box center [236, 456] width 113 height 14
click at [343, 501] on h2 "3. Test" at bounding box center [347, 509] width 633 height 16
drag, startPoint x: 164, startPoint y: 252, endPoint x: 265, endPoint y: 246, distance: 101.0
click at [265, 449] on code "addEventListener" at bounding box center [236, 456] width 113 height 14
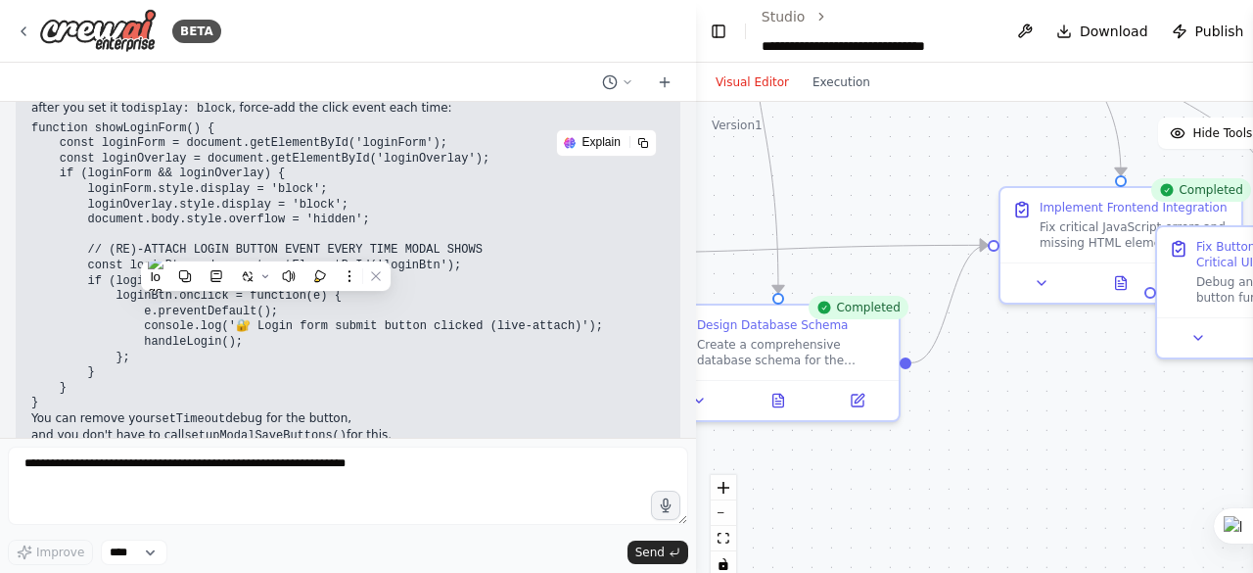
click at [419, 501] on h2 "3. Test" at bounding box center [347, 509] width 633 height 16
drag, startPoint x: 266, startPoint y: 248, endPoint x: 161, endPoint y: 244, distance: 105.8
click at [161, 448] on h2 "2. Remove Any Duplicate addEventListener Calls for That Button" at bounding box center [347, 456] width 633 height 17
copy h2 "addEventListener"
click at [1185, 408] on div ".deletable-edge-delete-btn { width: 20px; height: 20px; border: 0px solid #ffff…" at bounding box center [1034, 346] width 677 height 489
